Goal: Check status

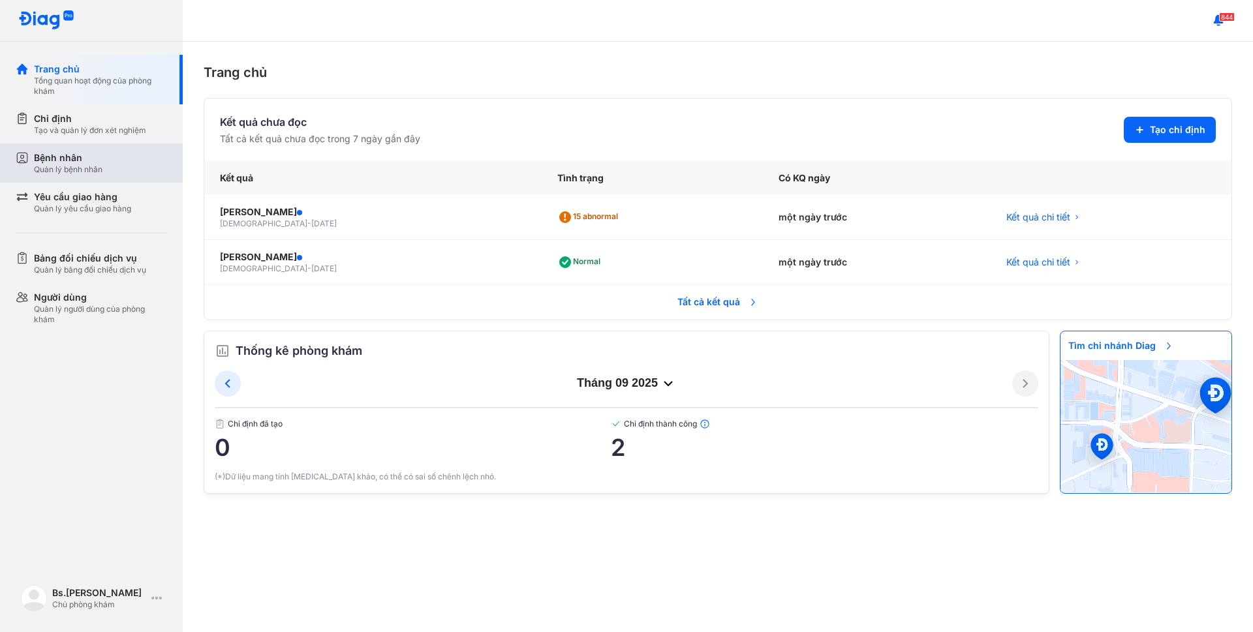
click at [74, 163] on div "Bệnh nhân" at bounding box center [68, 157] width 69 height 13
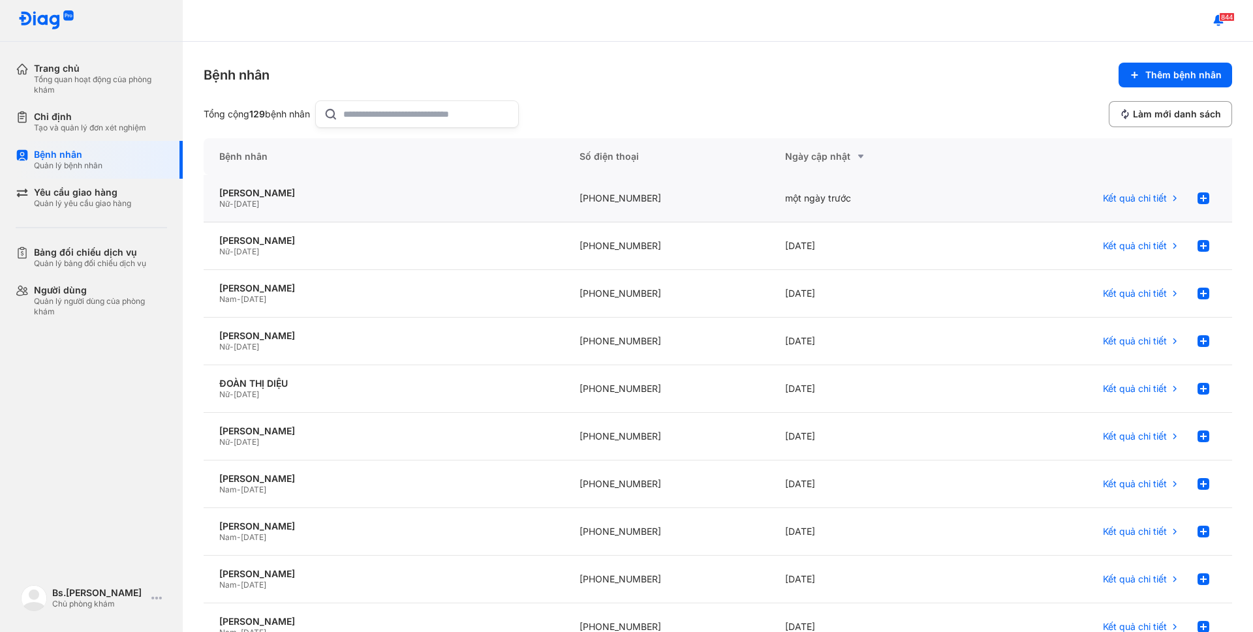
click at [624, 204] on div "[PHONE_NUMBER]" at bounding box center [667, 199] width 206 height 48
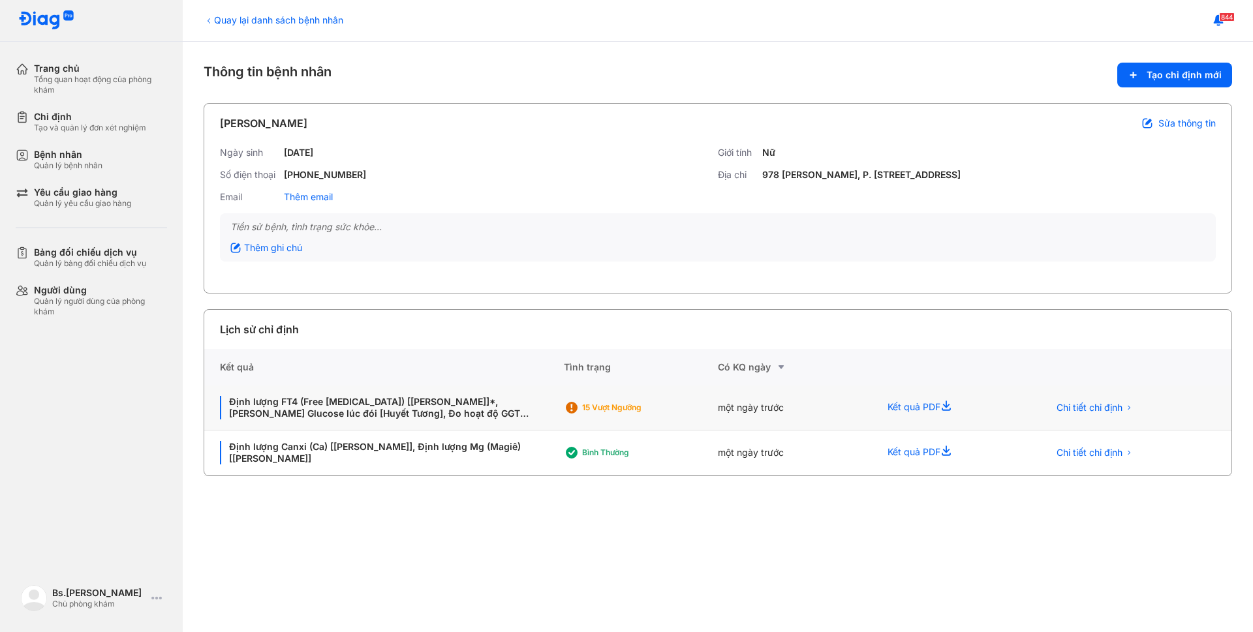
click at [749, 405] on div "một ngày trước" at bounding box center [795, 408] width 154 height 45
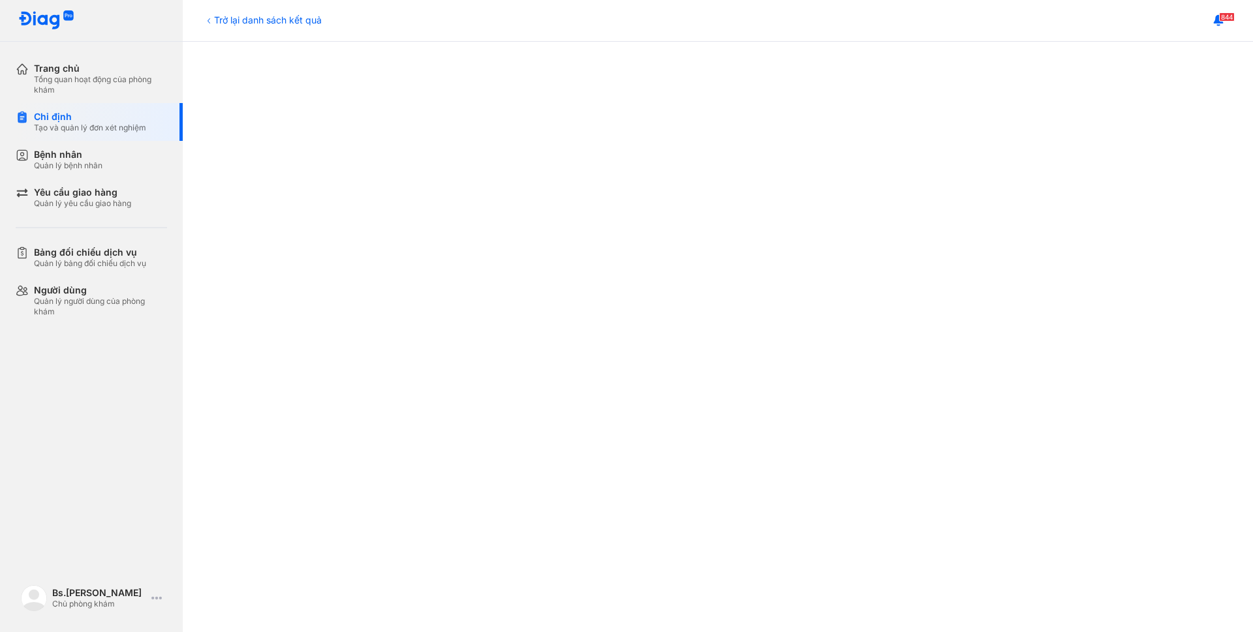
scroll to position [250, 0]
